Goal: Information Seeking & Learning: Learn about a topic

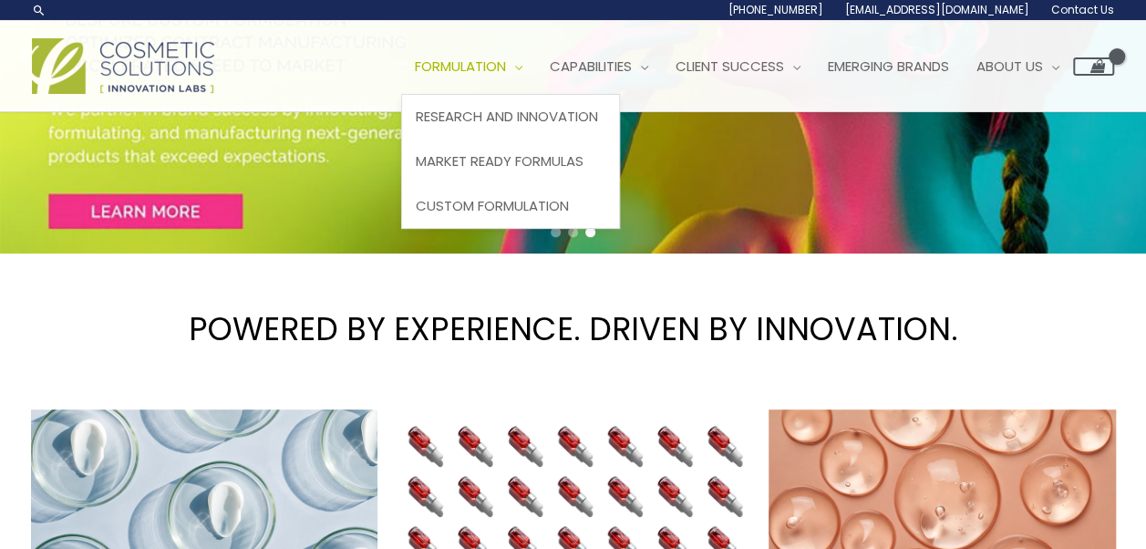
scroll to position [205, 0]
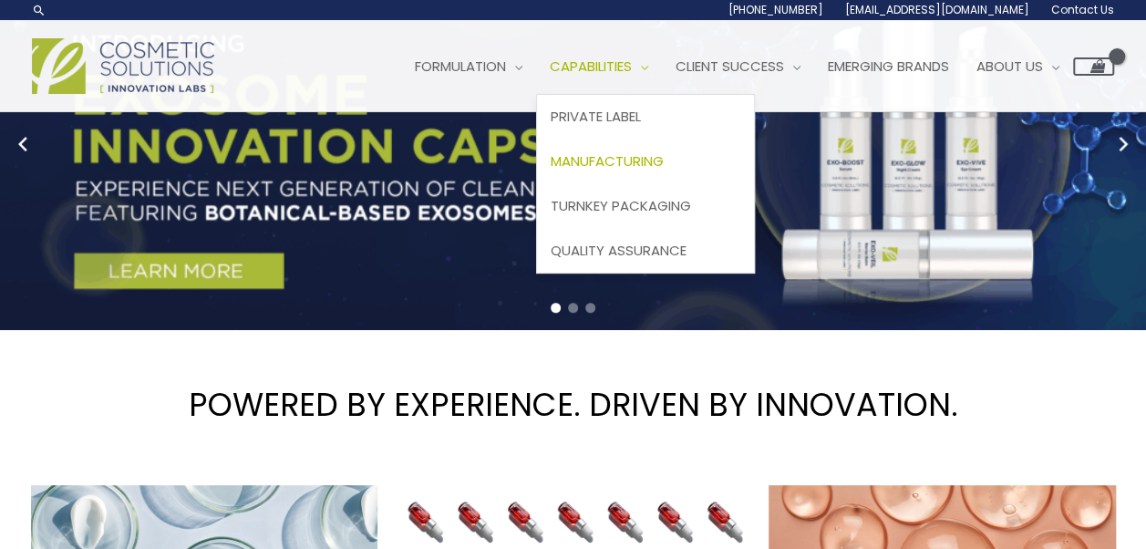
click at [637, 150] on link "Manufacturing" at bounding box center [645, 161] width 217 height 45
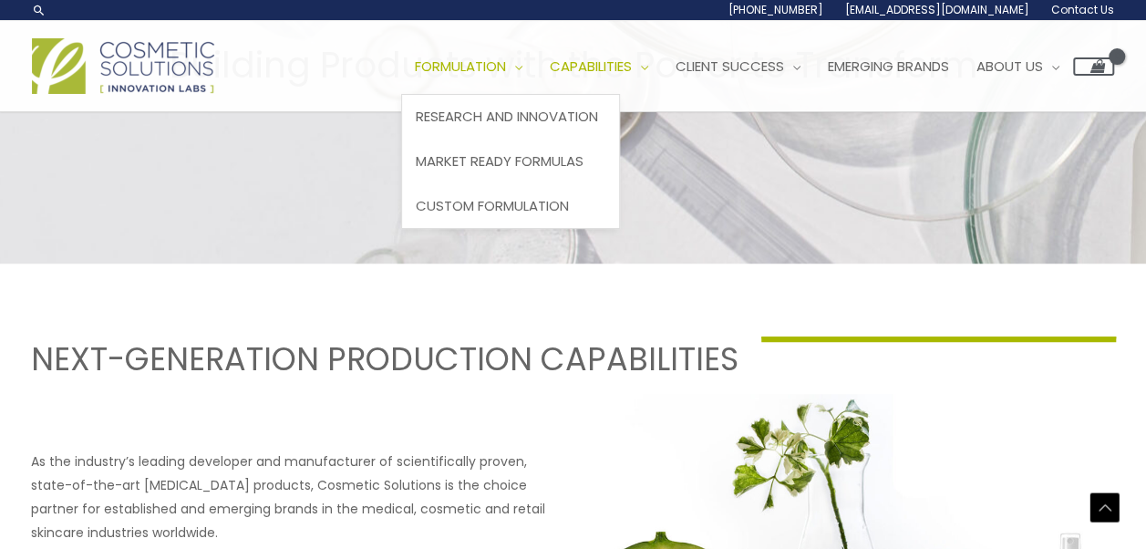
scroll to position [336, 0]
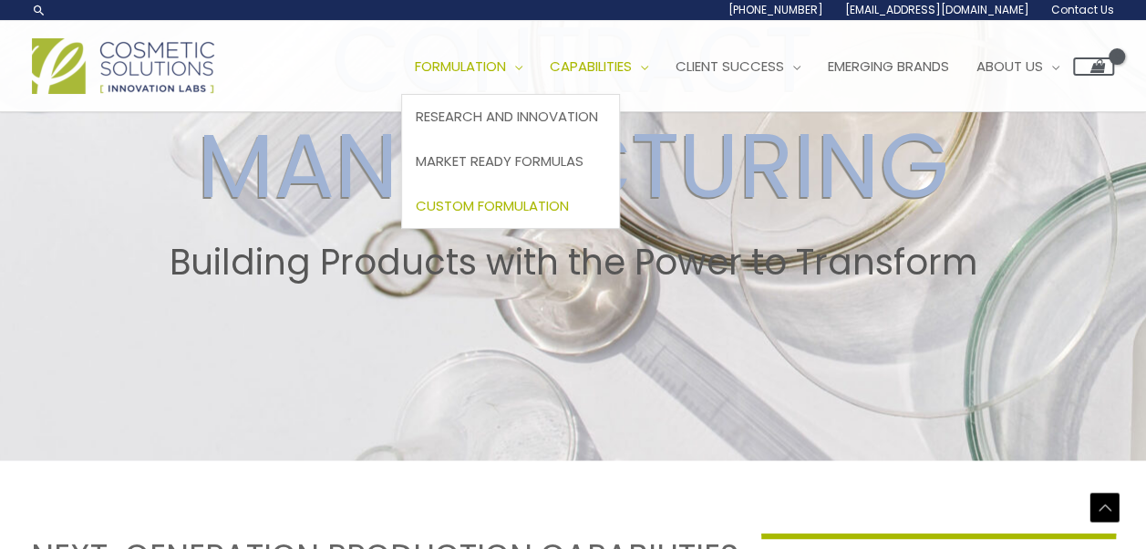
click at [541, 200] on span "Custom Formulation" at bounding box center [492, 205] width 153 height 19
